Goal: Transaction & Acquisition: Purchase product/service

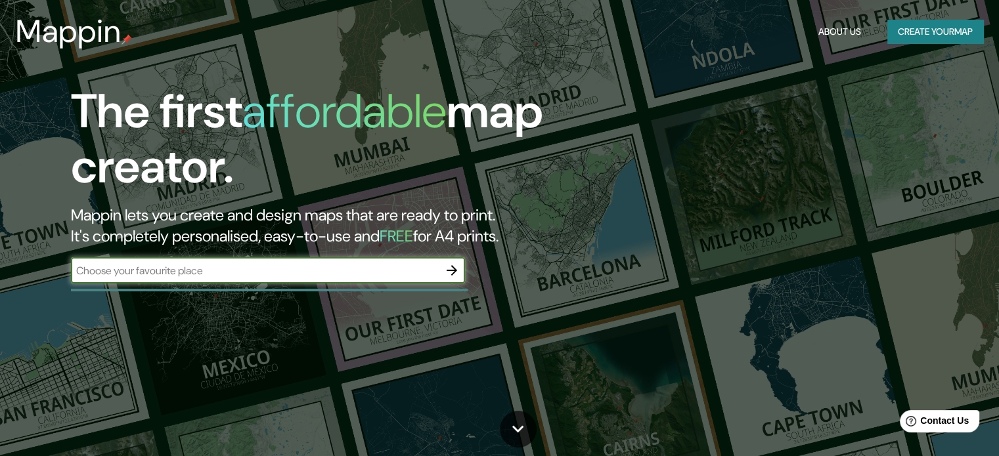
click at [358, 273] on input "text" at bounding box center [255, 270] width 368 height 15
type input "osganos talara"
click at [920, 32] on button "Create your map" at bounding box center [935, 32] width 96 height 24
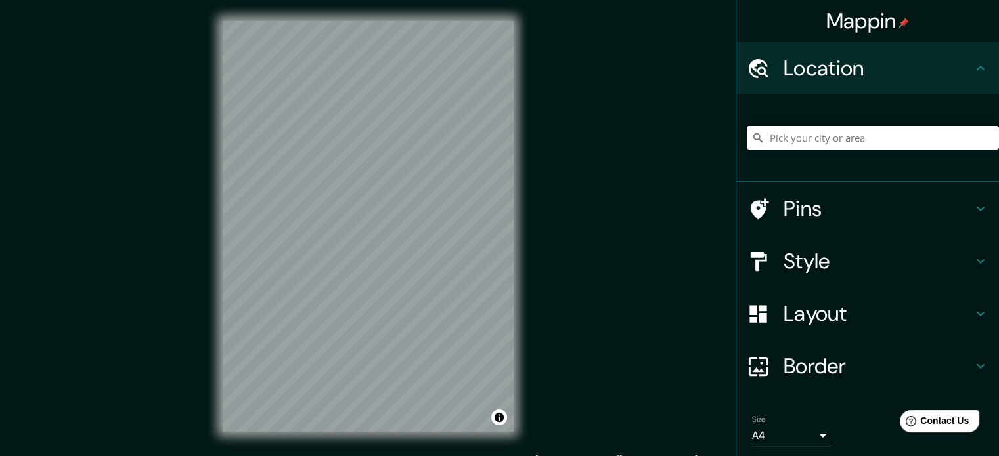
click at [789, 134] on input "Pick your city or area" at bounding box center [873, 138] width 252 height 24
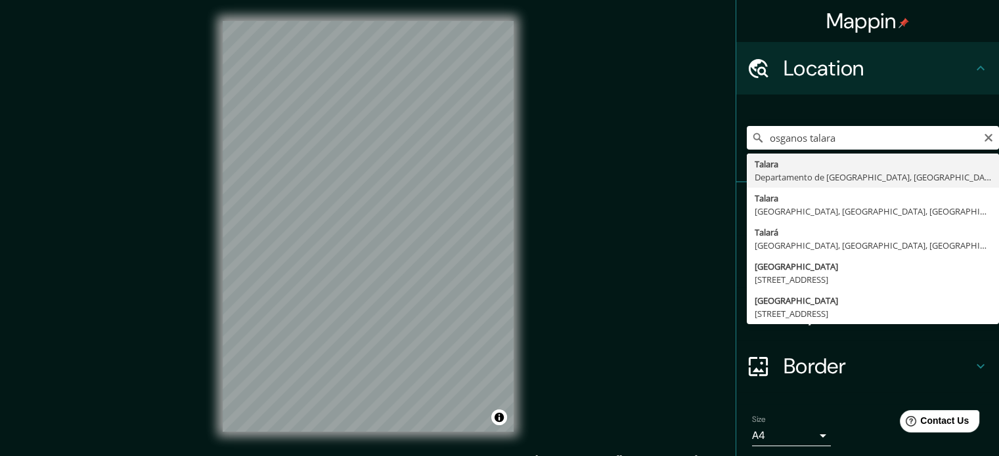
type input "Talara, Departamento de Piura, Perú"
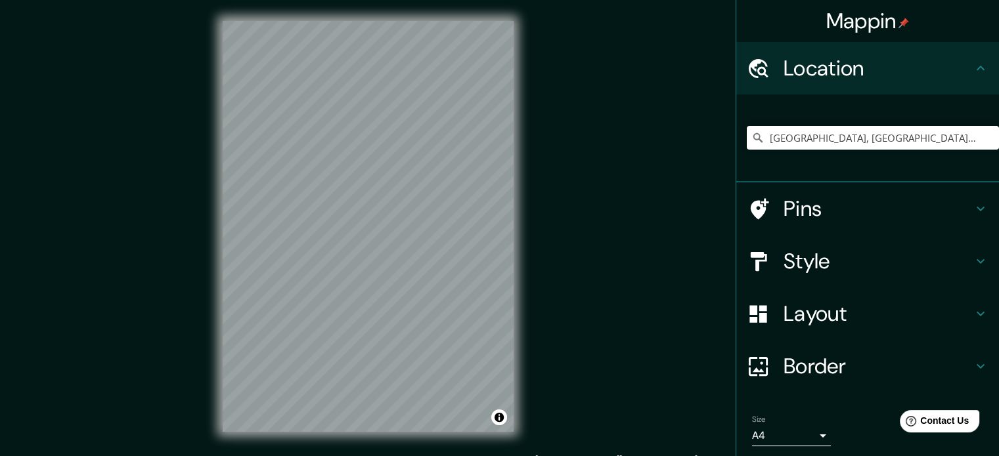
click at [682, 285] on div "Mappin Location Talara, Departamento de Piura, Perú Pins Style Layout Border Ch…" at bounding box center [499, 237] width 999 height 474
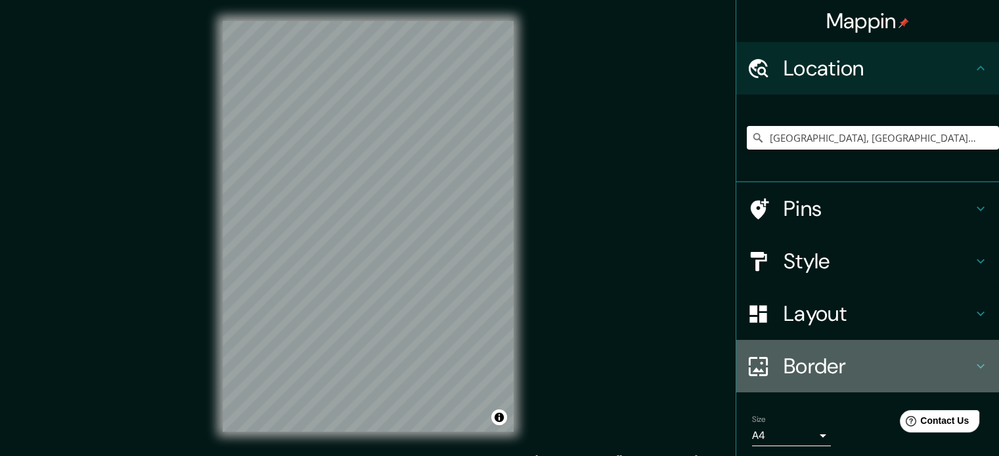
click at [852, 367] on h4 "Border" at bounding box center [877, 366] width 189 height 26
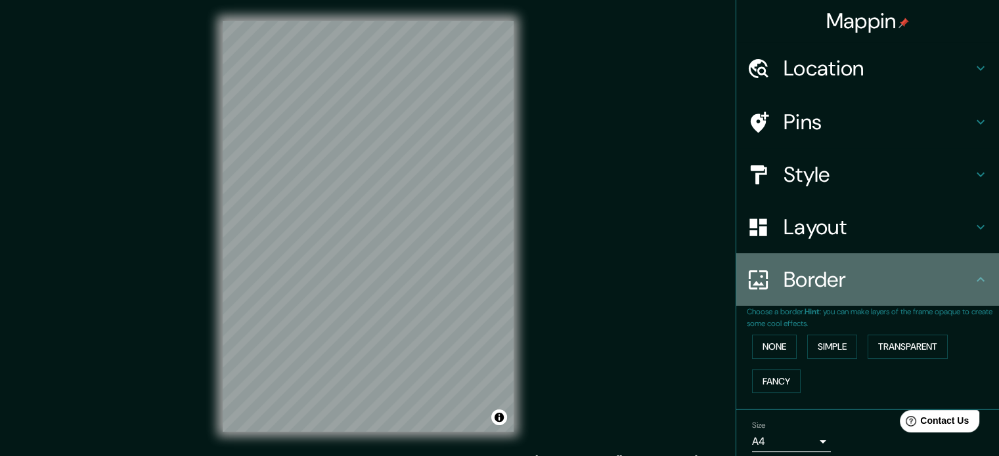
click at [944, 287] on h4 "Border" at bounding box center [877, 280] width 189 height 26
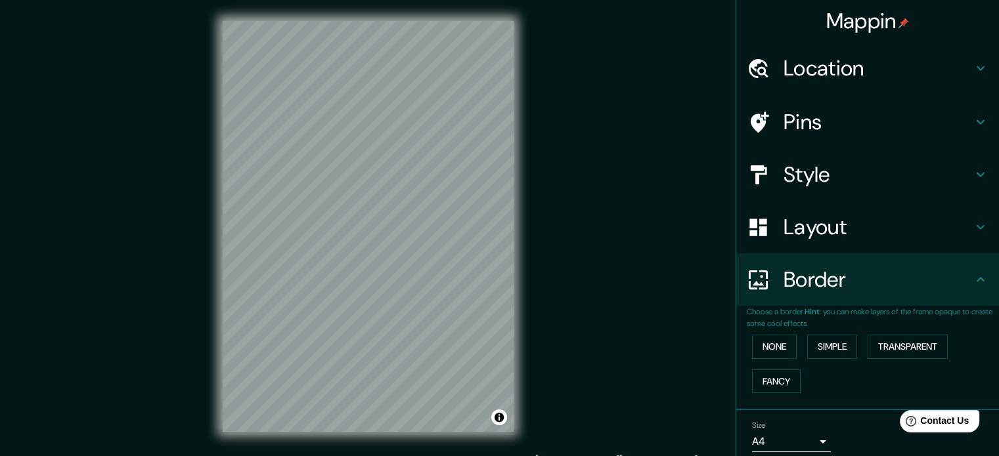
click at [954, 238] on h4 "Layout" at bounding box center [877, 227] width 189 height 26
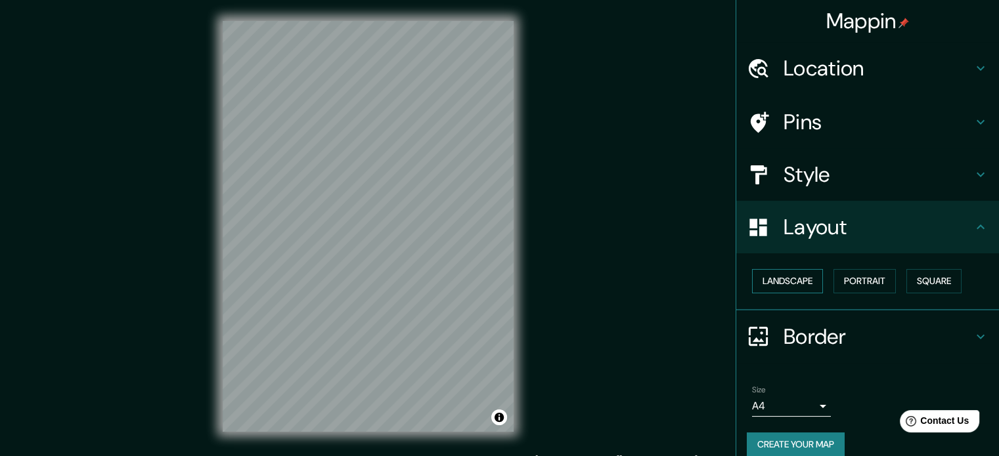
click at [799, 282] on button "Landscape" at bounding box center [787, 281] width 71 height 24
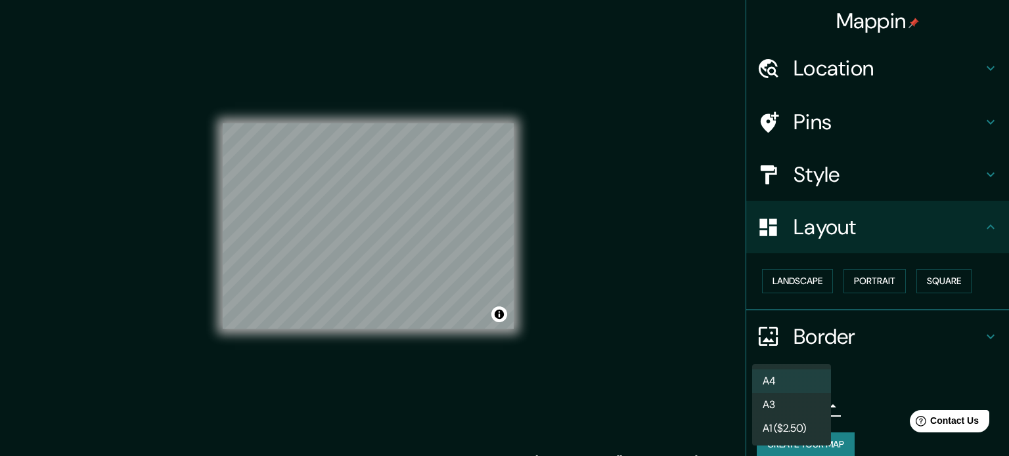
click at [814, 407] on body "Mappin Location Talara, Departamento de Piura, Perú Pins Style Layout Landscape…" at bounding box center [504, 228] width 1009 height 456
click at [777, 406] on li "A3" at bounding box center [791, 405] width 79 height 24
type input "a4"
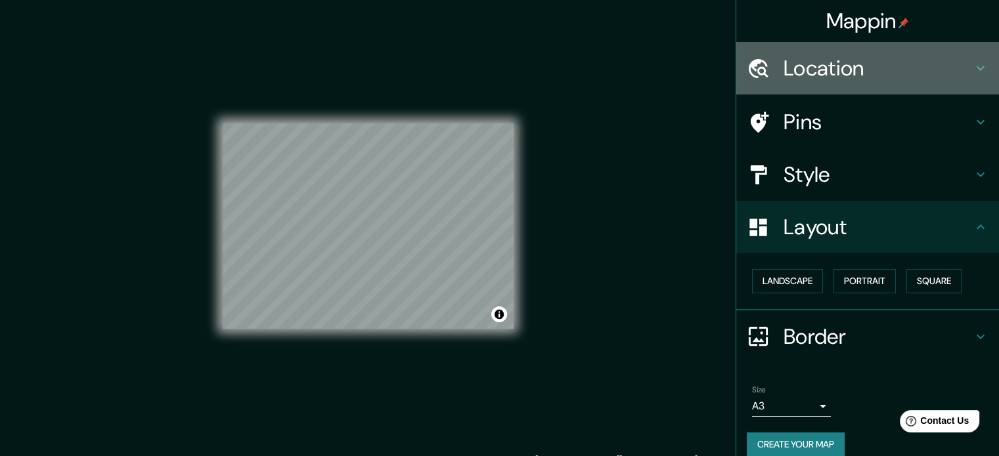
click at [828, 66] on h4 "Location" at bounding box center [877, 68] width 189 height 26
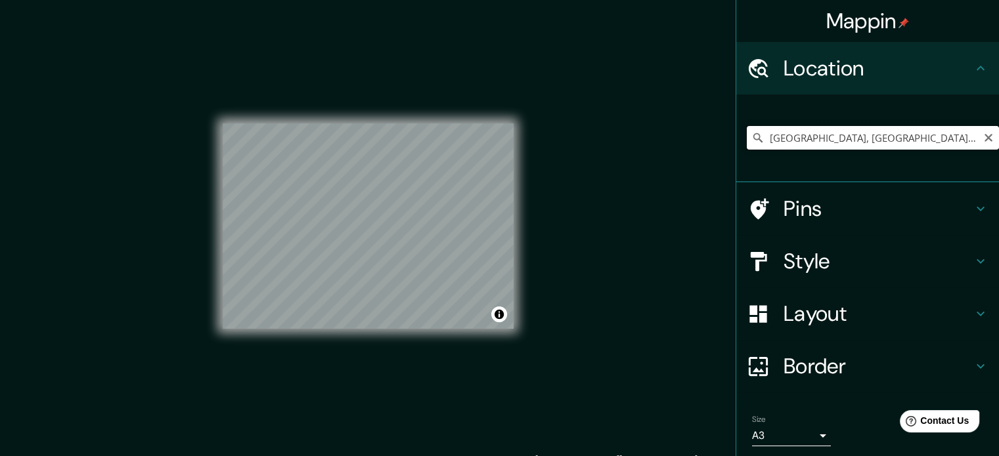
click at [914, 140] on input "Talara, Departamento de Piura, Perú" at bounding box center [873, 138] width 252 height 24
click at [935, 131] on input "Talara, Departamento de Piura, Perú" at bounding box center [873, 138] width 252 height 24
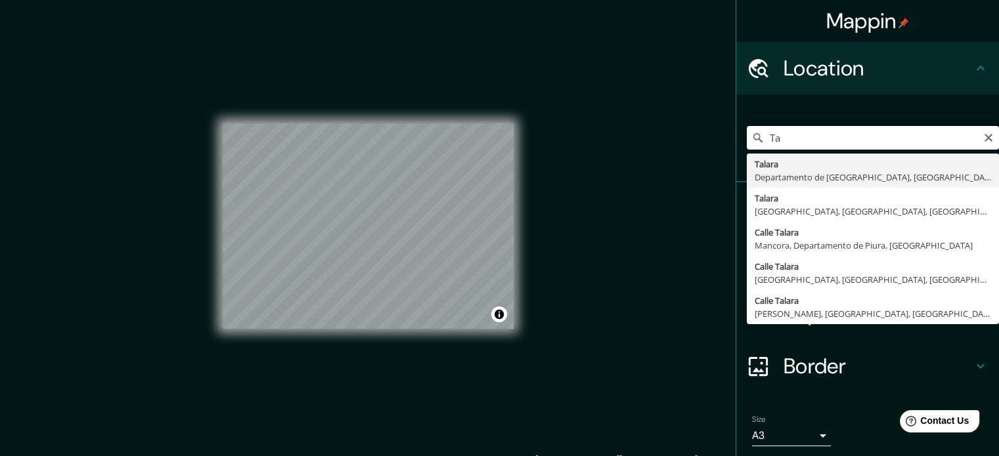
type input "T"
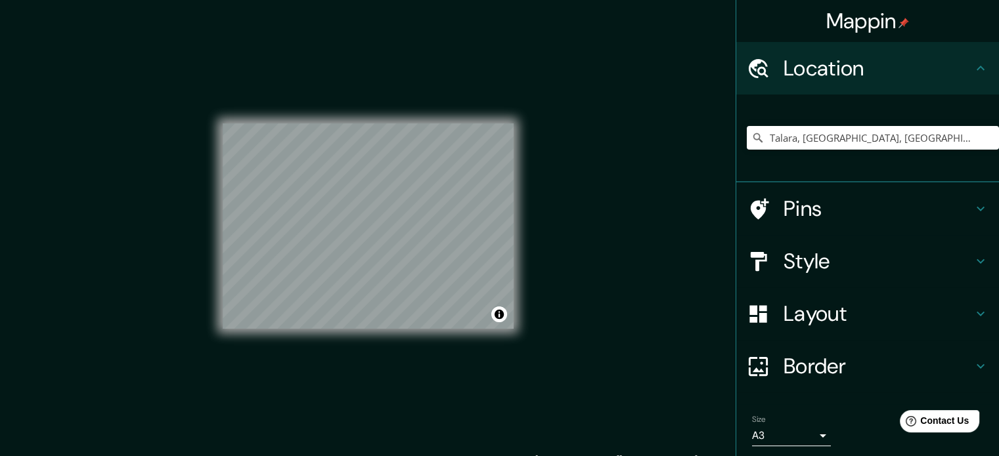
click at [395, 332] on div "© Mapbox © OpenStreetMap Improve this map" at bounding box center [368, 226] width 291 height 411
click at [384, 344] on div "© Mapbox © OpenStreetMap Improve this map" at bounding box center [368, 226] width 291 height 411
click at [812, 146] on input "Talara, Talara, Departamento de Piura, Perú" at bounding box center [873, 138] width 252 height 24
click at [816, 141] on input "Talara, Talara, Departamento de Piura, Perú" at bounding box center [873, 138] width 252 height 24
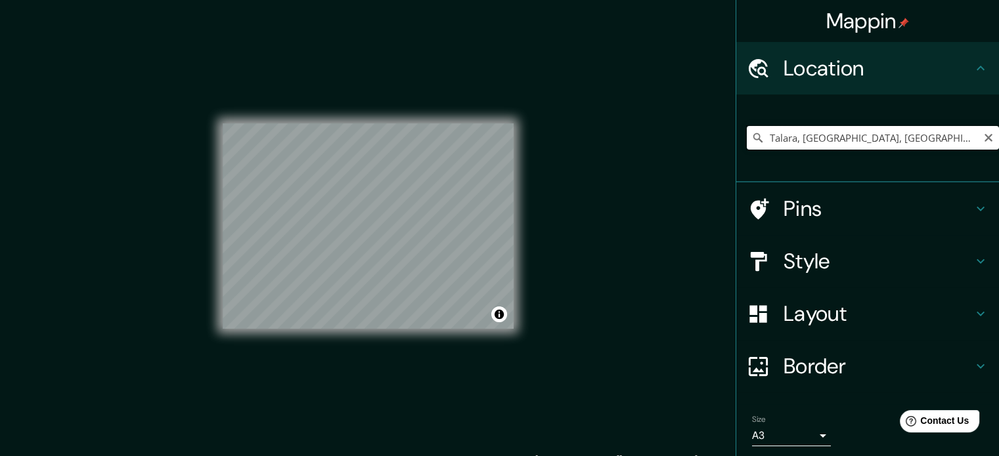
click at [816, 141] on input "Talara, Talara, Departamento de Piura, Perú" at bounding box center [873, 138] width 252 height 24
paste input "-4.172588758134938, -81.12624462704592"
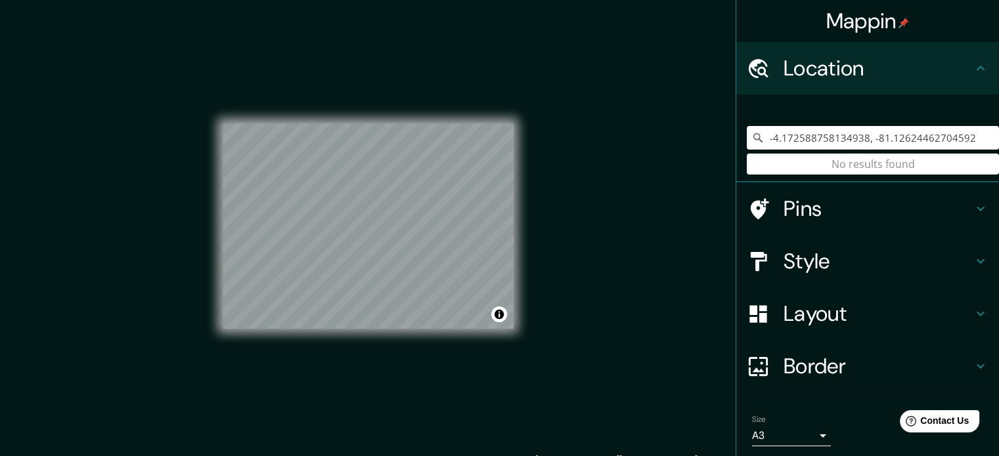
type input "-4.172588758134938, -81.12624462704592"
click at [977, 142] on input "-4.172588758134938, -81.12624462704592" at bounding box center [873, 138] width 252 height 24
drag, startPoint x: 959, startPoint y: 139, endPoint x: 731, endPoint y: 138, distance: 227.9
click at [736, 138] on div "-4.172588758134938, -81.12624462704592 No results found" at bounding box center [867, 139] width 263 height 88
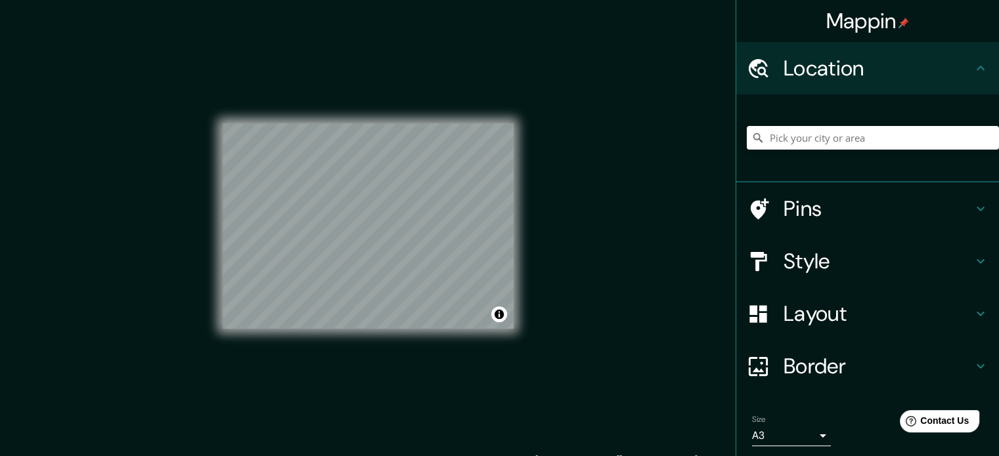
click at [579, 165] on div "Mappin Location Pins Style Layout Border Choose a border. Hint : you can make l…" at bounding box center [499, 237] width 999 height 474
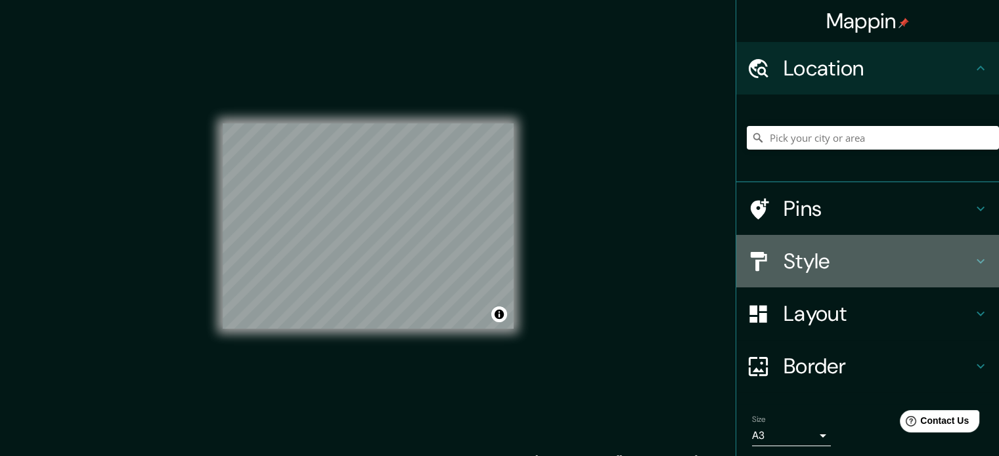
click at [841, 271] on h4 "Style" at bounding box center [877, 261] width 189 height 26
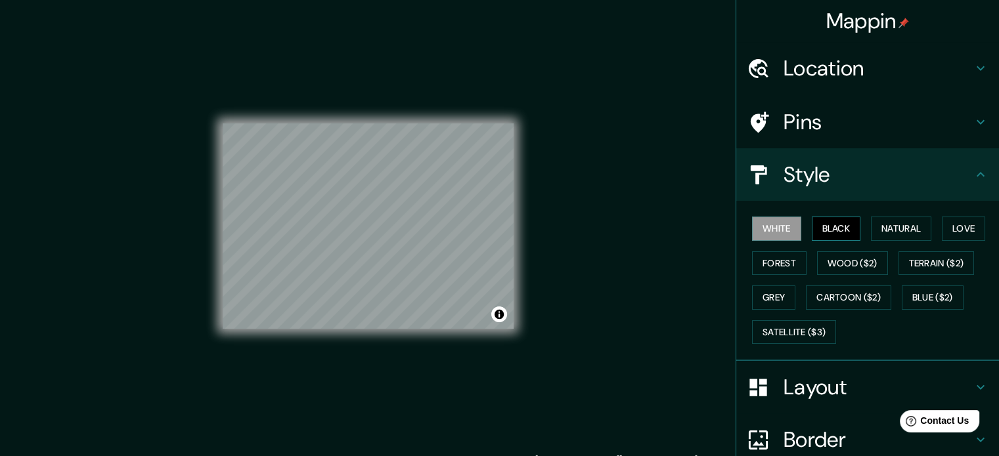
click at [834, 233] on button "Black" at bounding box center [836, 229] width 49 height 24
click at [772, 257] on button "Forest" at bounding box center [779, 264] width 55 height 24
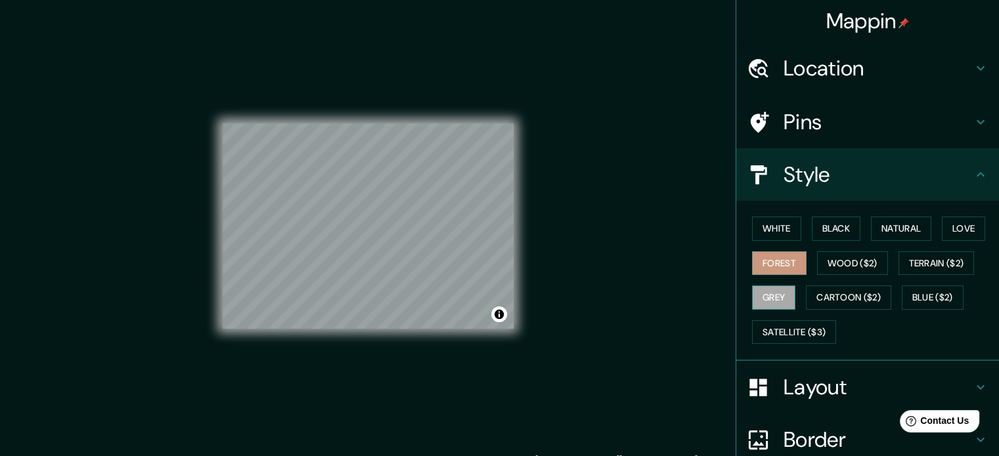
click at [760, 295] on button "Grey" at bounding box center [773, 298] width 43 height 24
click at [818, 295] on button "Cartoon ($2)" at bounding box center [848, 298] width 85 height 24
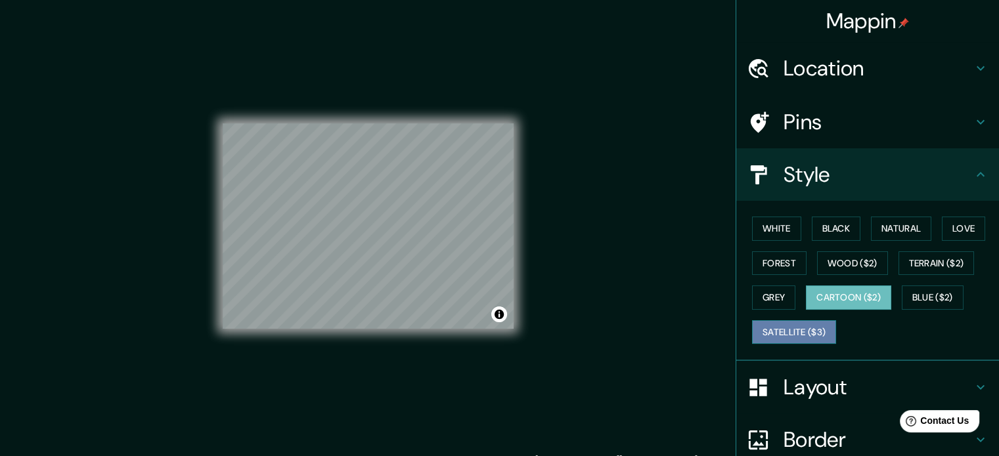
click at [801, 325] on button "Satellite ($3)" at bounding box center [794, 332] width 84 height 24
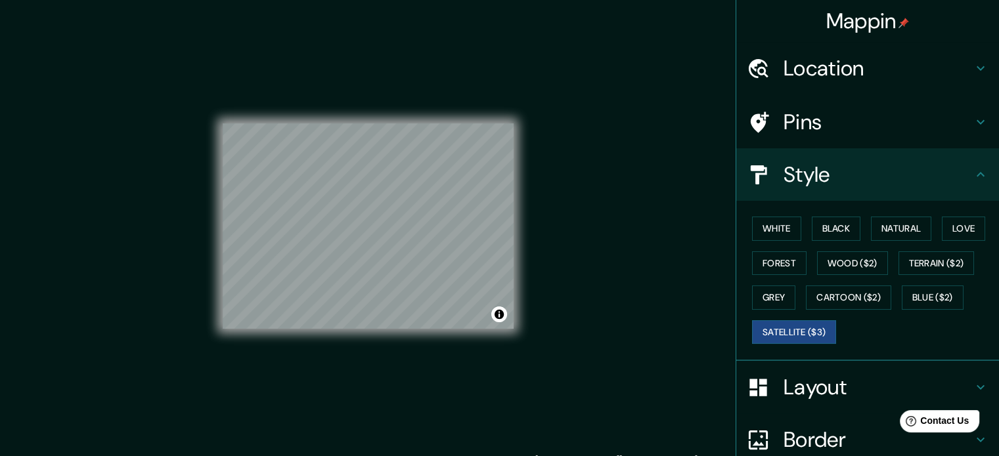
click at [517, 123] on div "© Mapbox © OpenStreetMap Improve this map © Maxar" at bounding box center [368, 226] width 333 height 453
click at [261, 356] on div "© Mapbox © OpenStreetMap Improve this map © Maxar" at bounding box center [368, 226] width 291 height 411
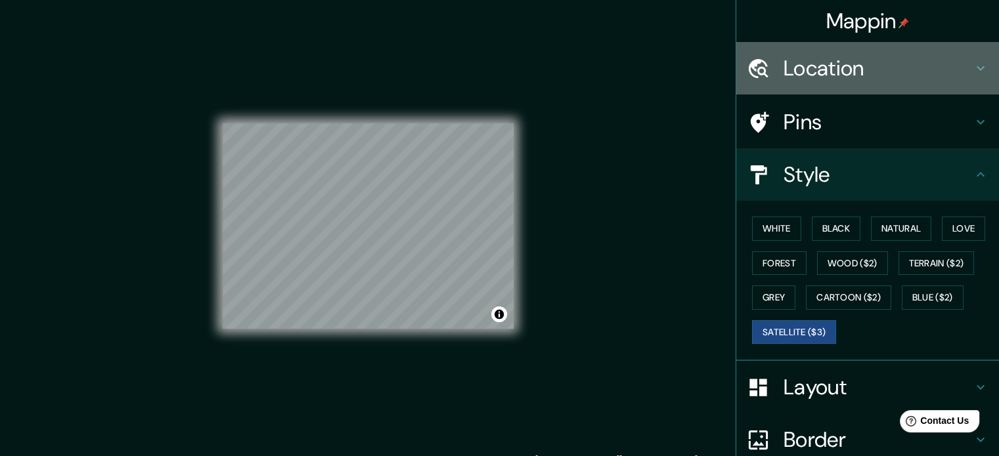
click at [859, 60] on h4 "Location" at bounding box center [877, 68] width 189 height 26
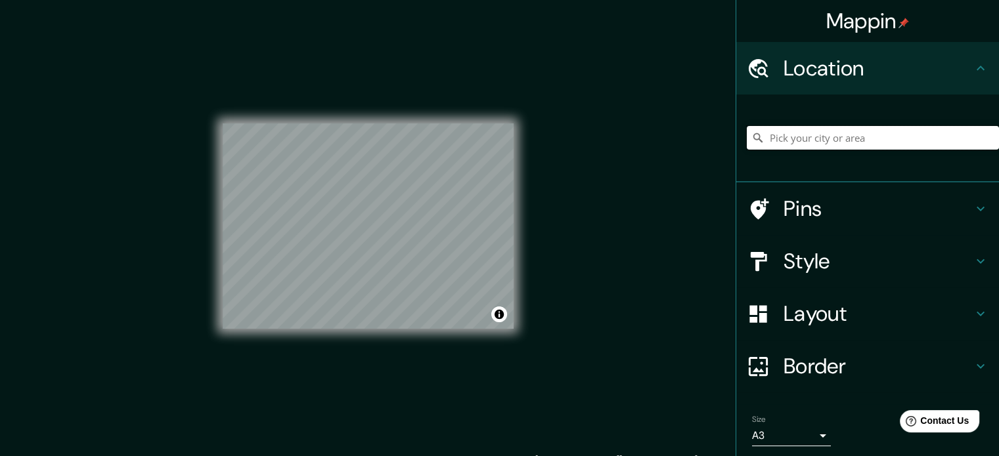
click at [801, 129] on input "Pick your city or area" at bounding box center [873, 138] width 252 height 24
click at [799, 146] on input "Pick your city or area" at bounding box center [873, 138] width 252 height 24
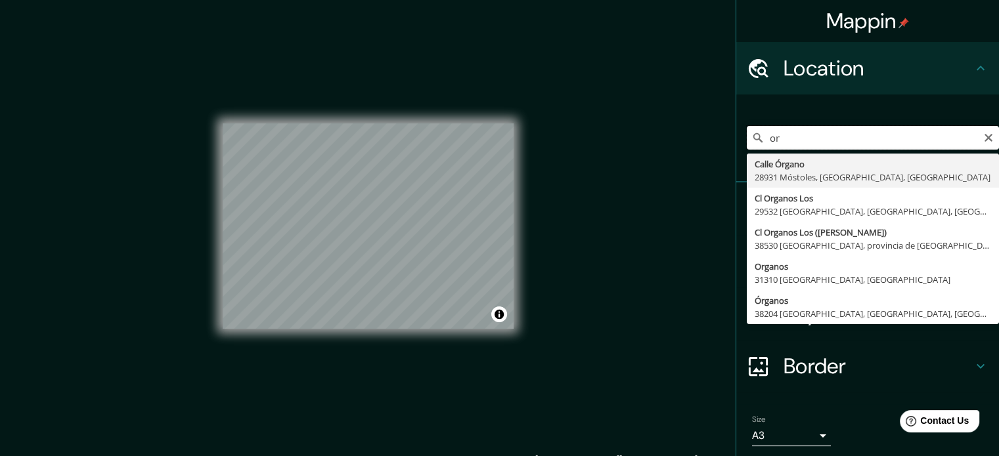
type input "o"
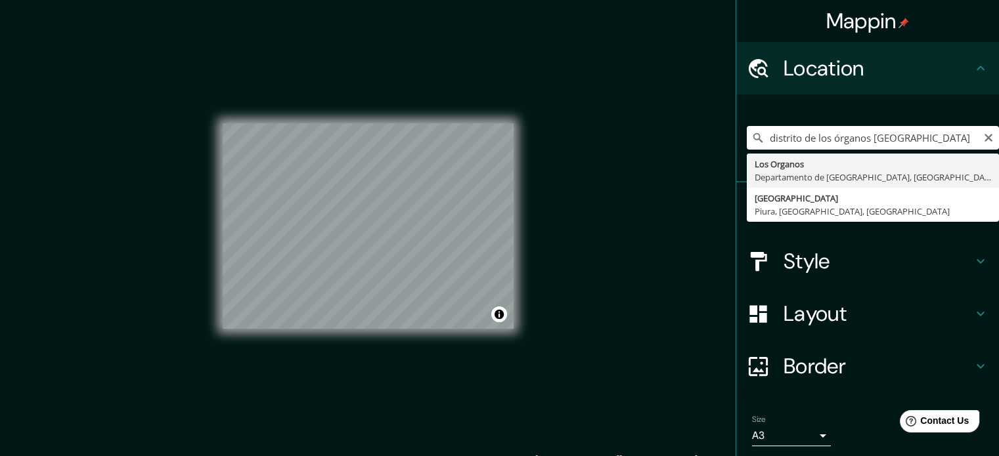
type input "Los Organos, Departamento de Piura, Perú"
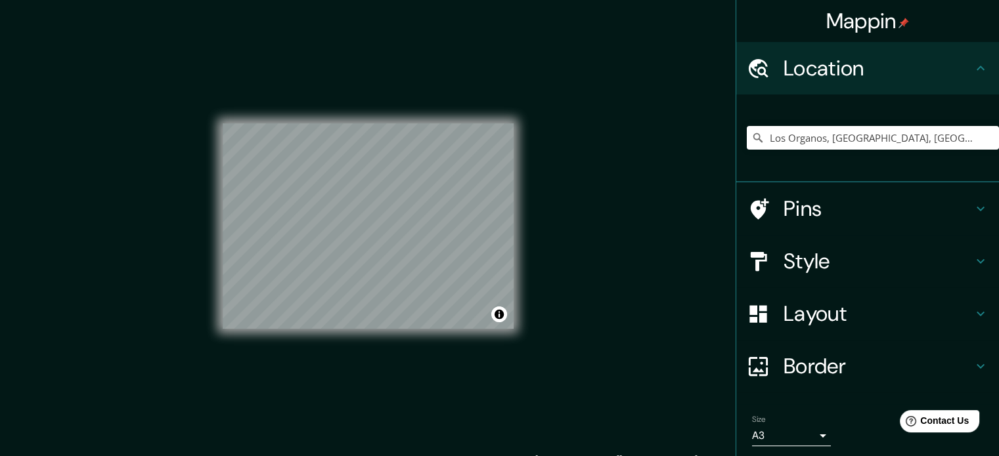
click at [376, 368] on div "© Mapbox © OpenStreetMap Improve this map © Maxar" at bounding box center [368, 226] width 291 height 411
click at [473, 78] on div "© Mapbox © OpenStreetMap Improve this map © Maxar" at bounding box center [368, 226] width 291 height 411
click at [512, 110] on div "© Mapbox © OpenStreetMap Improve this map © Maxar" at bounding box center [368, 226] width 291 height 411
click at [305, 391] on div "© Mapbox © OpenStreetMap Improve this map © Maxar" at bounding box center [368, 226] width 291 height 411
click at [852, 261] on h4 "Style" at bounding box center [877, 261] width 189 height 26
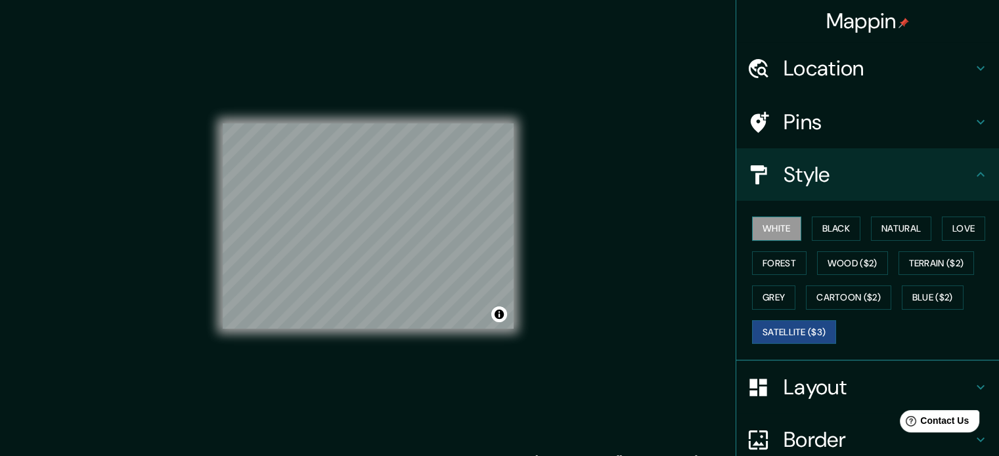
click at [785, 229] on button "White" at bounding box center [776, 229] width 49 height 24
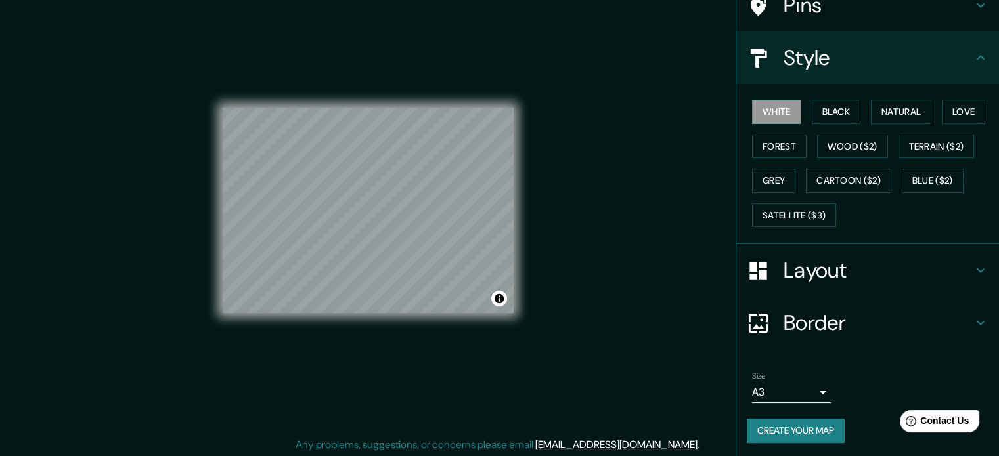
scroll to position [17, 0]
click at [788, 427] on button "Create your map" at bounding box center [796, 431] width 98 height 24
